Goal: Information Seeking & Learning: Learn about a topic

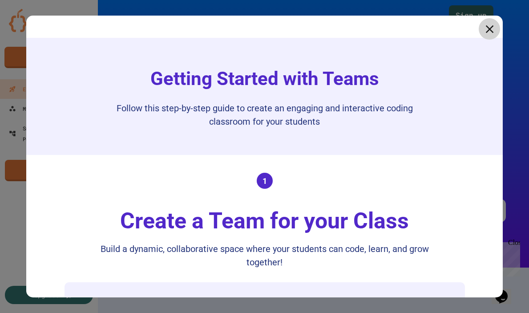
click at [486, 28] on icon at bounding box center [489, 28] width 13 height 13
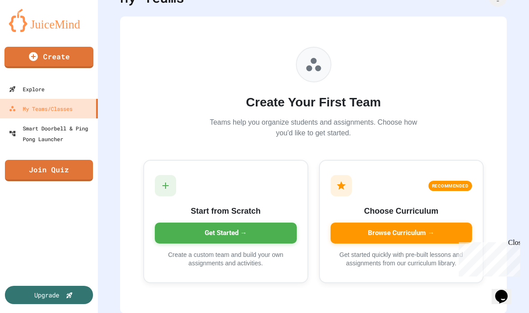
scroll to position [49, 0]
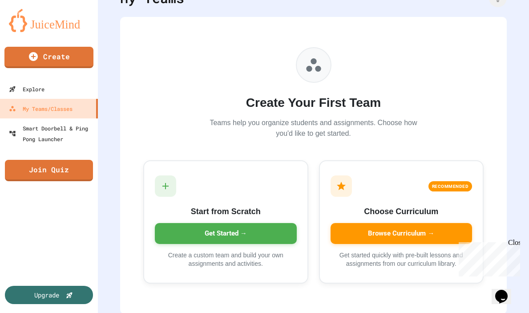
click at [509, 289] on icon "Opens Chat This icon Opens the chat window." at bounding box center [501, 296] width 14 height 14
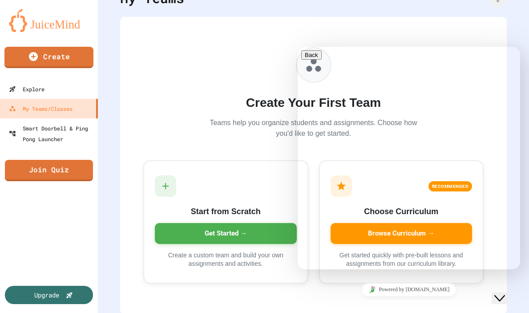
click at [298, 47] on div "Rate this chat Upload File Insert emoji" at bounding box center [298, 47] width 0 height 0
click at [298, 47] on textarea at bounding box center [298, 47] width 0 height 0
type textarea "**********"
click at [303, 61] on div "Back Menu" at bounding box center [408, 59] width 215 height 19
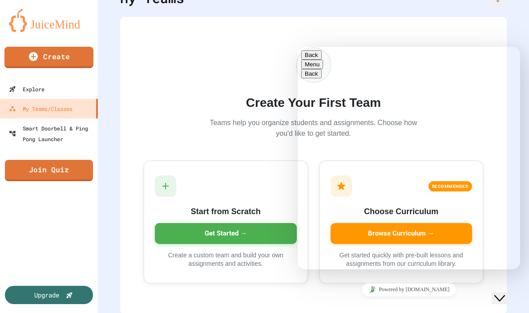
click at [311, 60] on button "Back" at bounding box center [311, 54] width 20 height 9
click at [212, 96] on h2 "Create Your First Team" at bounding box center [314, 102] width 214 height 19
click at [505, 293] on icon "Close Chat This icon closes the chat window." at bounding box center [499, 298] width 11 height 11
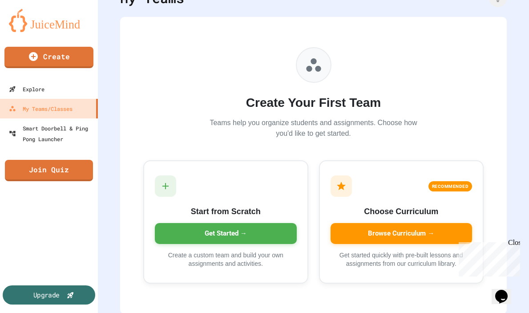
click at [31, 291] on div "Upgrade" at bounding box center [49, 294] width 93 height 19
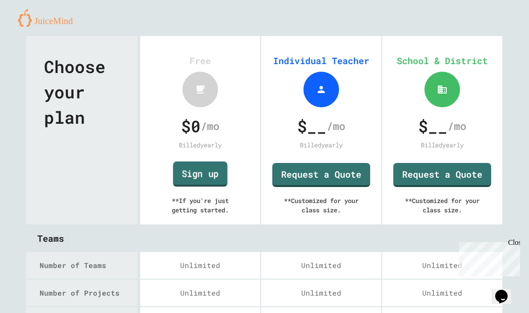
click at [195, 174] on link "Sign up" at bounding box center [200, 174] width 54 height 25
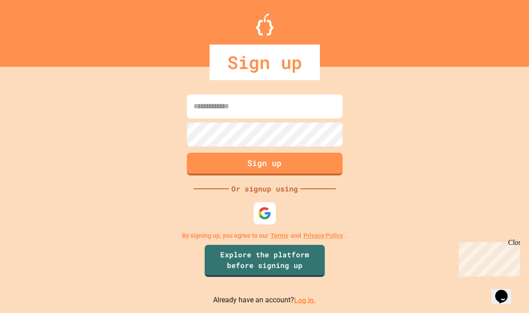
click at [302, 301] on link "Log in." at bounding box center [305, 299] width 22 height 8
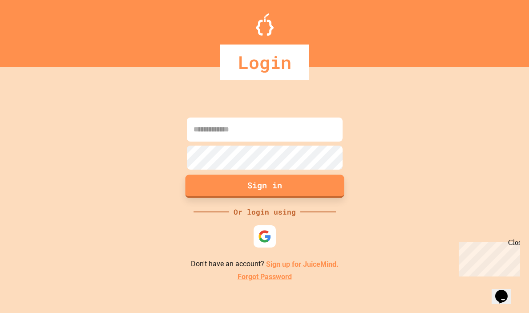
type input "**********"
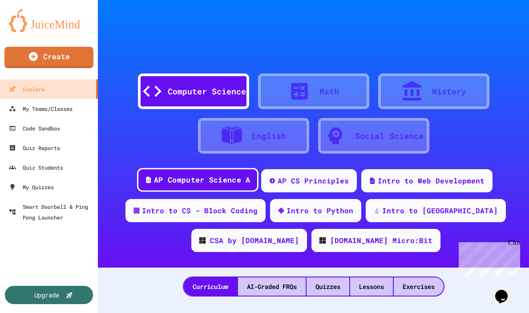
click at [209, 179] on div "AP Computer Science A" at bounding box center [202, 179] width 96 height 11
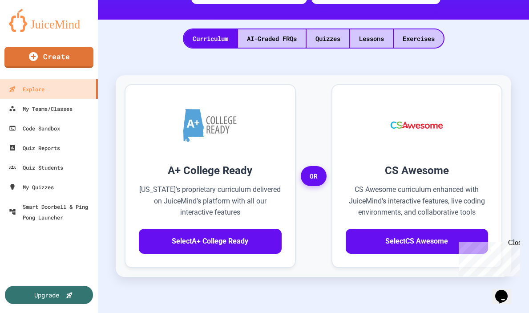
scroll to position [300, 0]
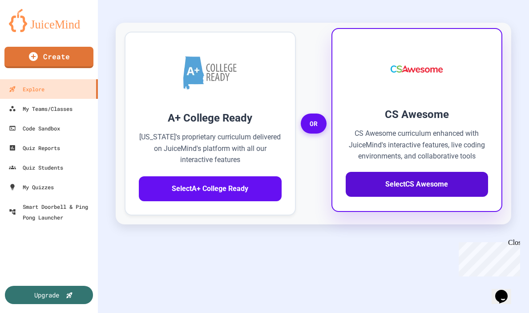
click at [414, 186] on button "Select CS Awesome" at bounding box center [417, 184] width 143 height 25
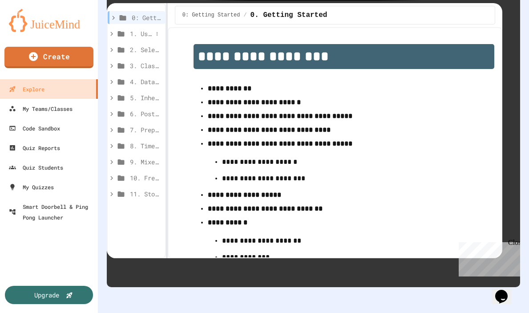
click at [135, 31] on span "1. Using Objects and Methods" at bounding box center [141, 33] width 23 height 9
click at [146, 49] on span "1.1. Introduction to Algorithms, Programming, and Compilers" at bounding box center [143, 49] width 18 height 9
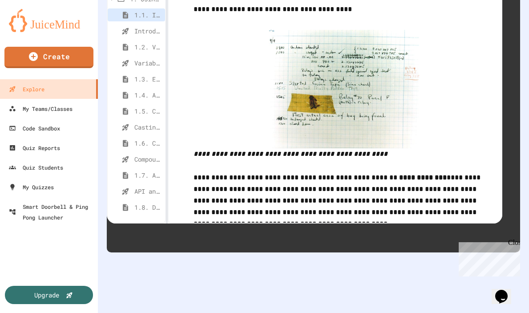
scroll to position [2839, 0]
